Goal: Task Accomplishment & Management: Use online tool/utility

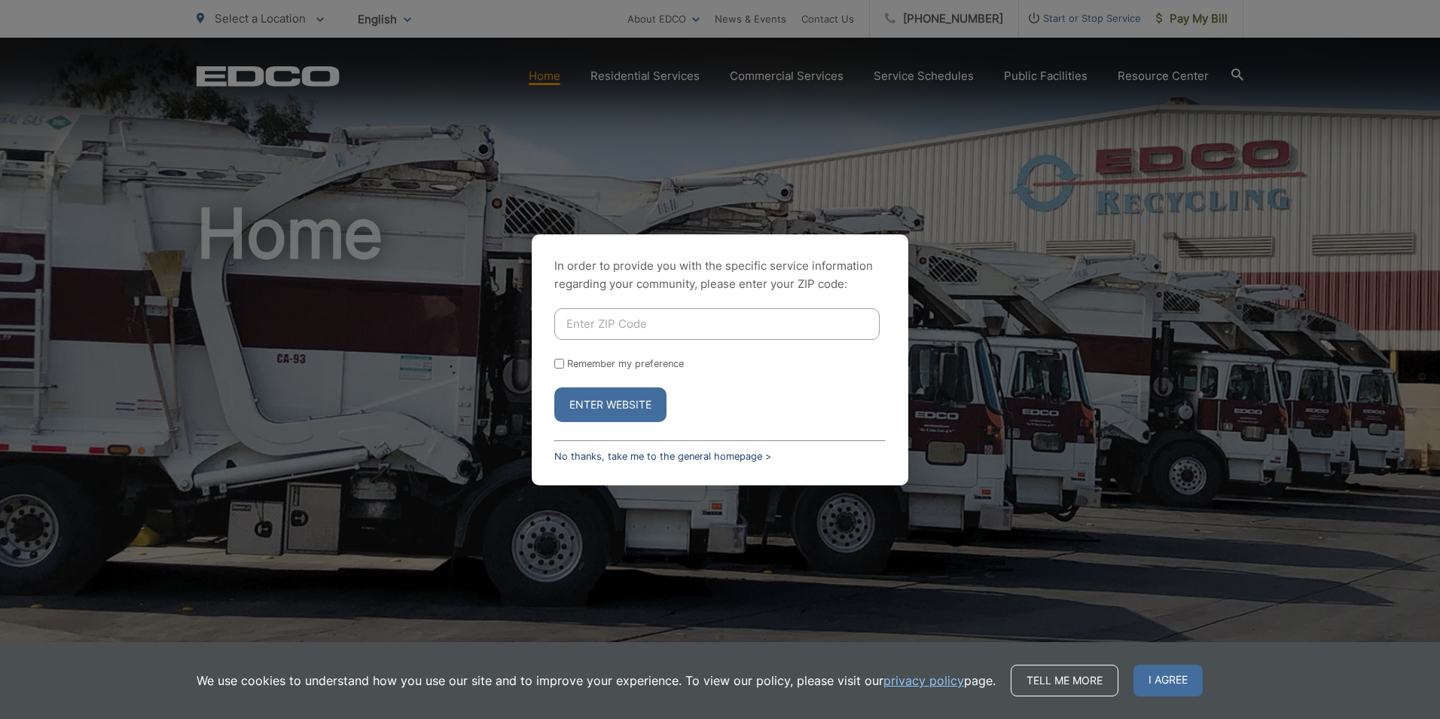
click at [601, 455] on link "No thanks, take me to the general homepage >" at bounding box center [662, 455] width 217 height 11
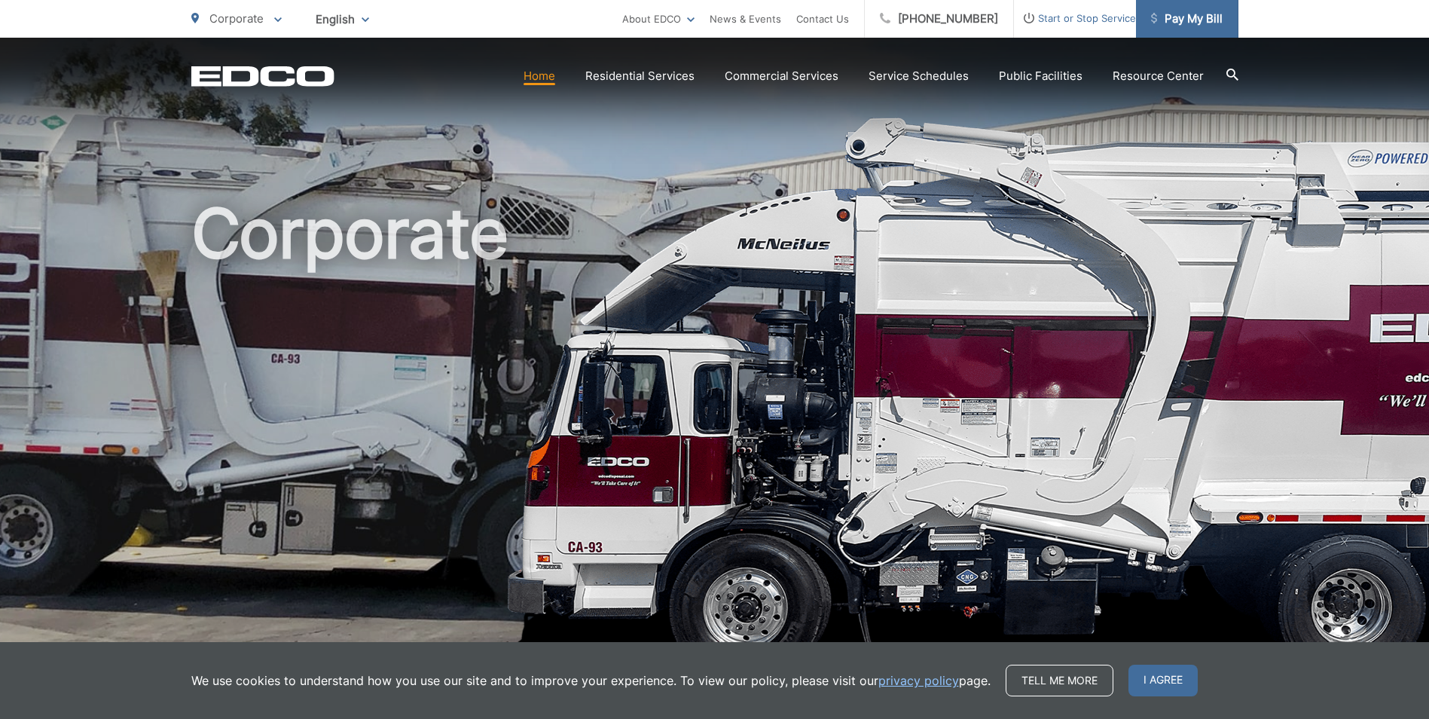
click at [1183, 19] on span "Pay My Bill" at bounding box center [1187, 19] width 72 height 18
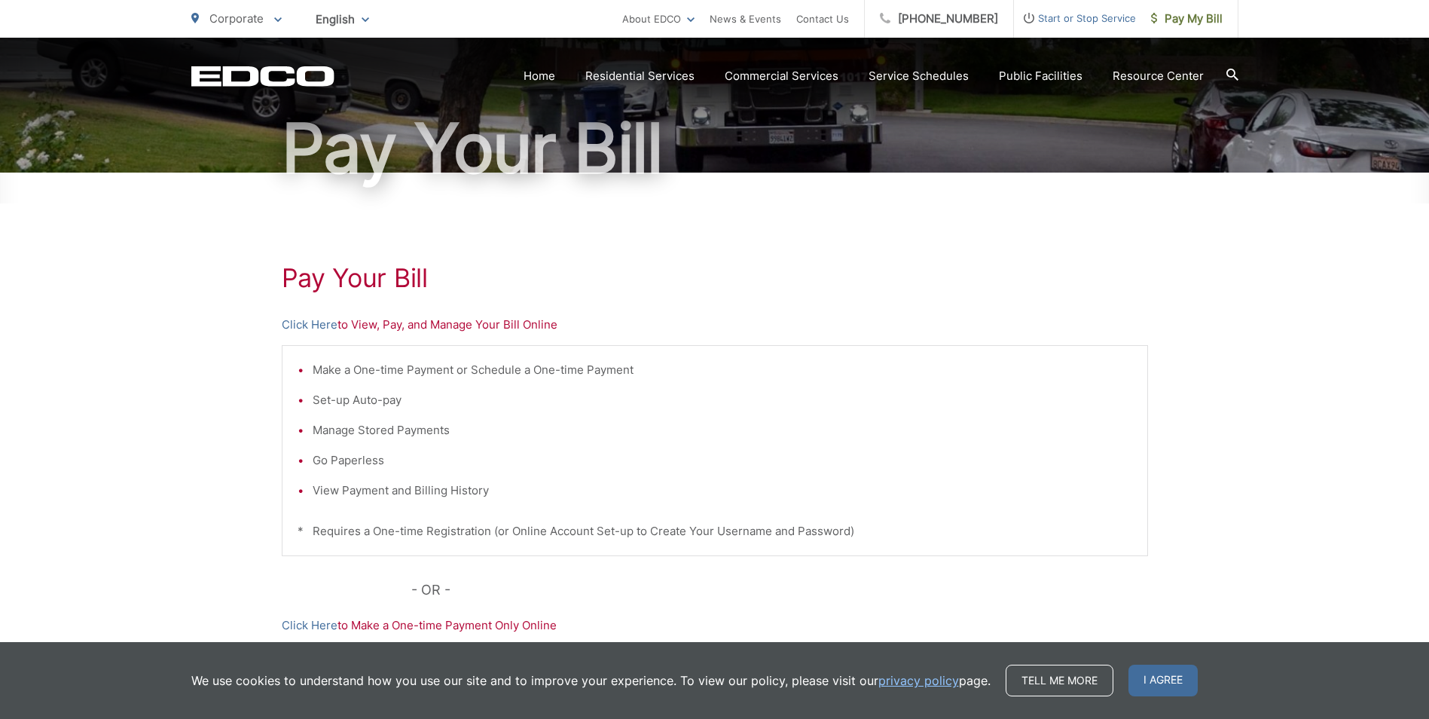
scroll to position [151, 0]
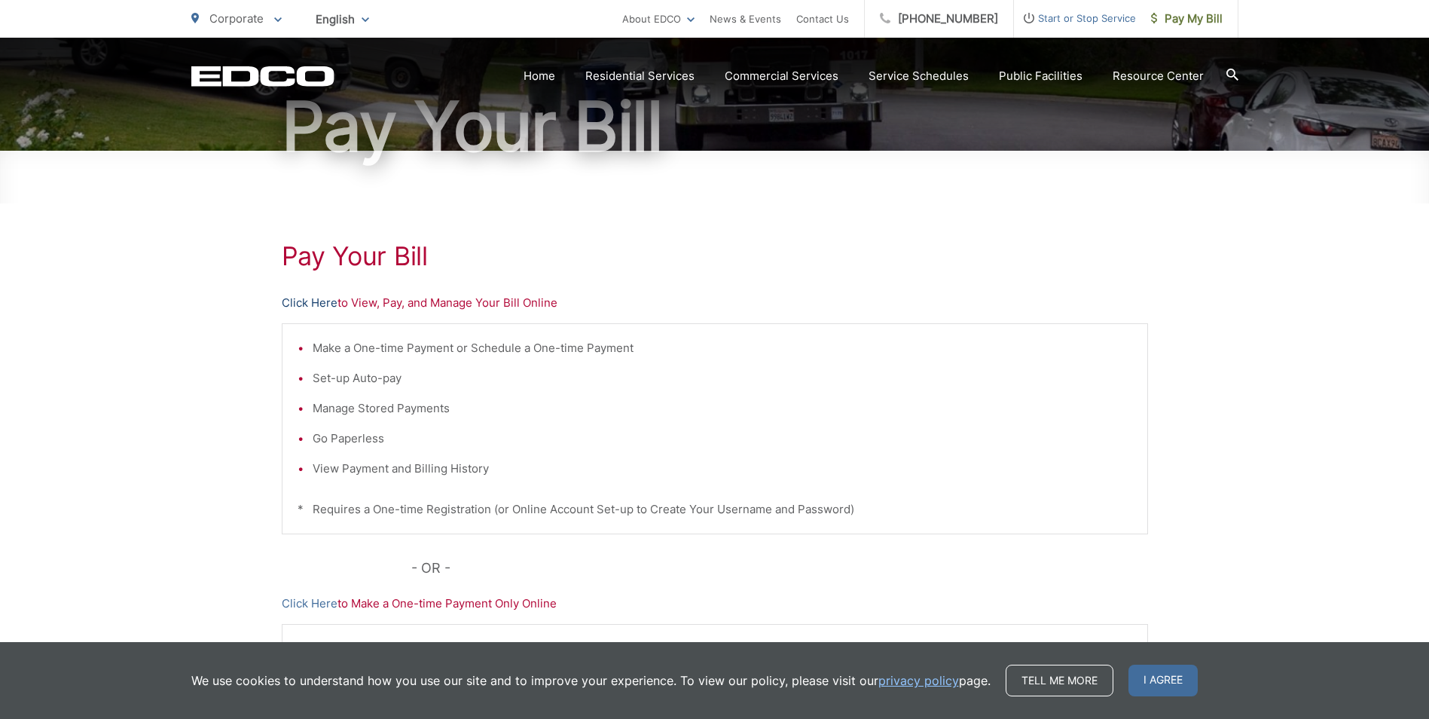
click at [331, 300] on link "Click Here" at bounding box center [310, 303] width 56 height 18
